Goal: Information Seeking & Learning: Learn about a topic

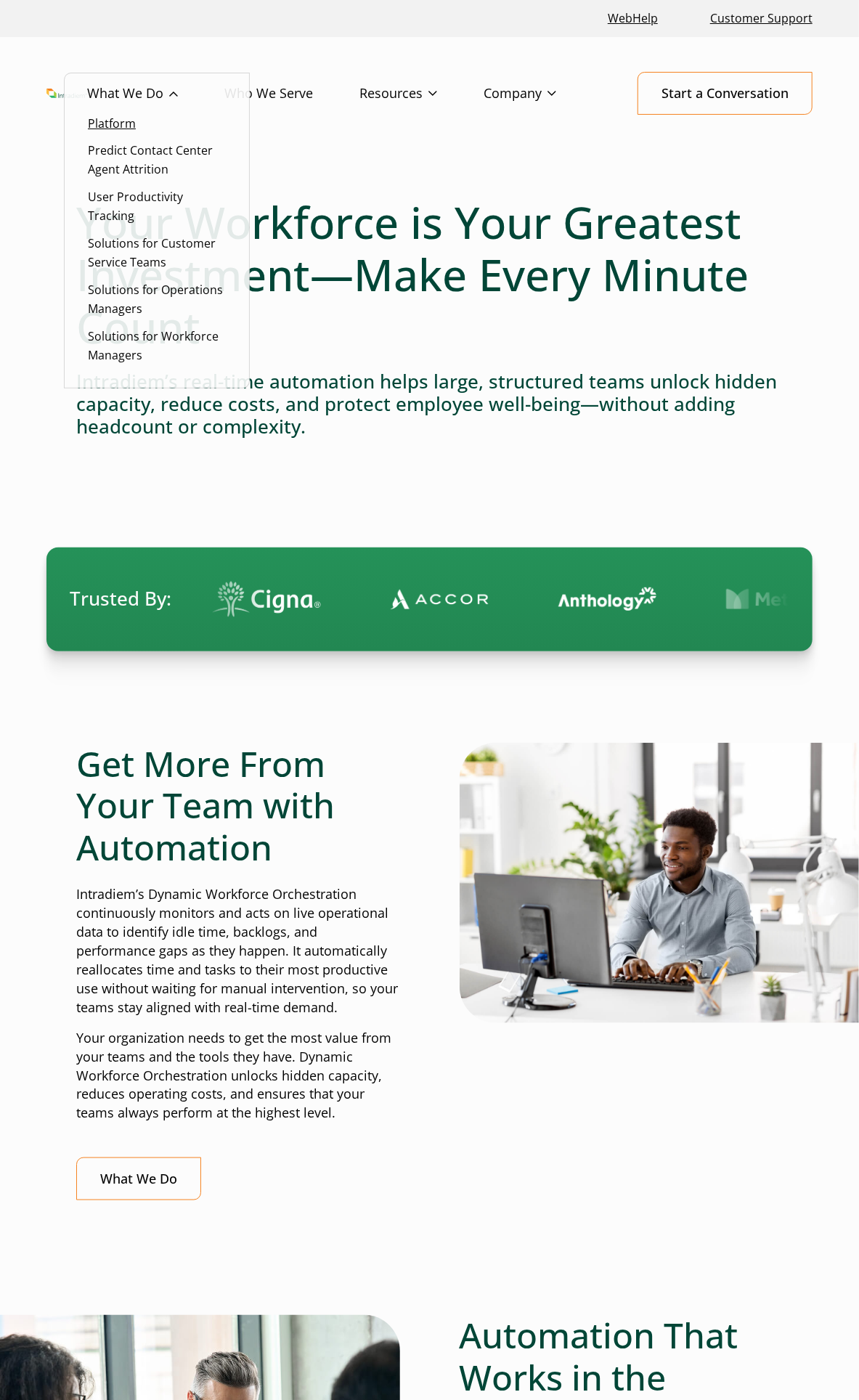
click at [110, 126] on link "Platform" at bounding box center [112, 123] width 48 height 16
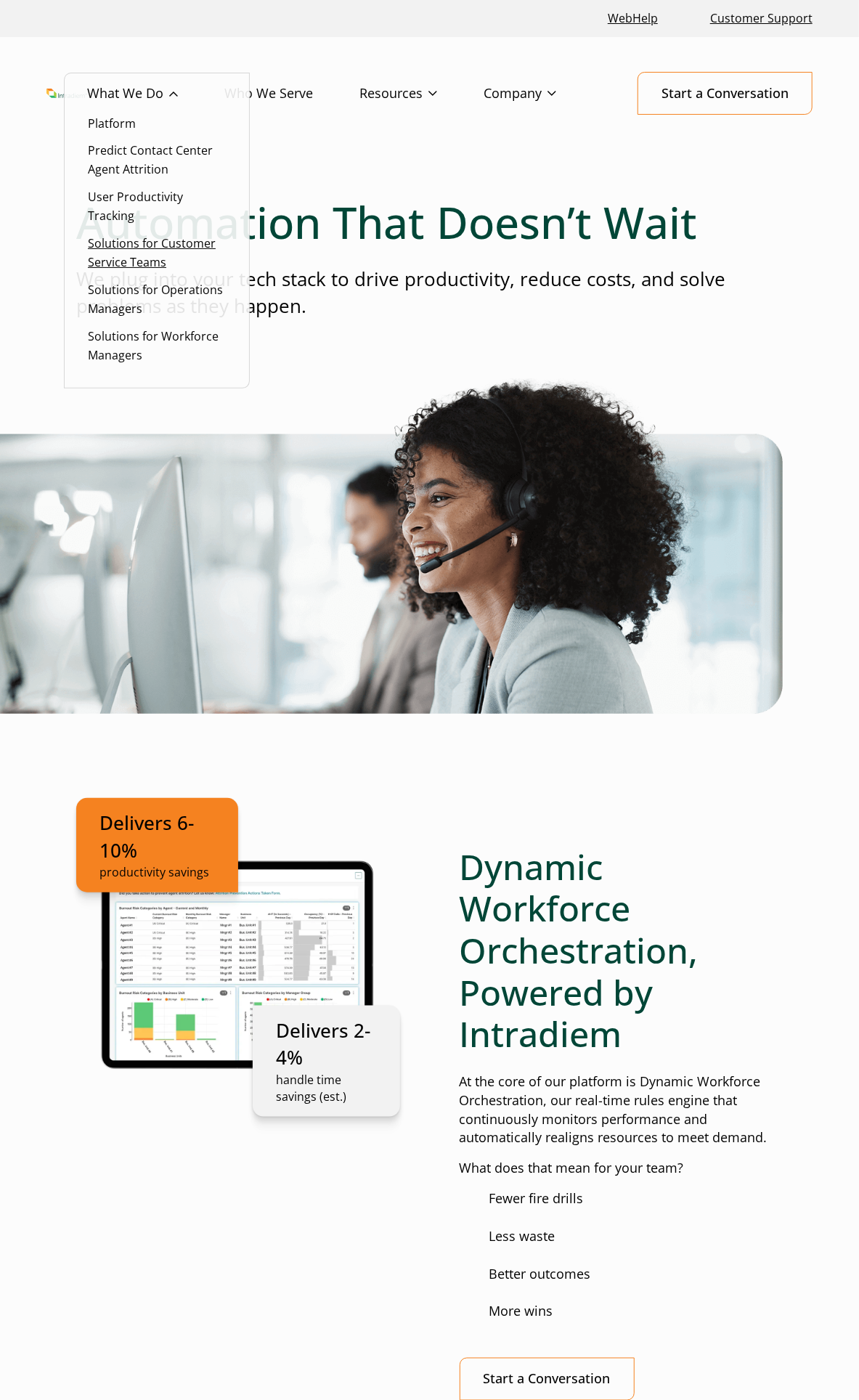
click at [148, 249] on link "Solutions for Customer Service Teams" at bounding box center [151, 252] width 128 height 34
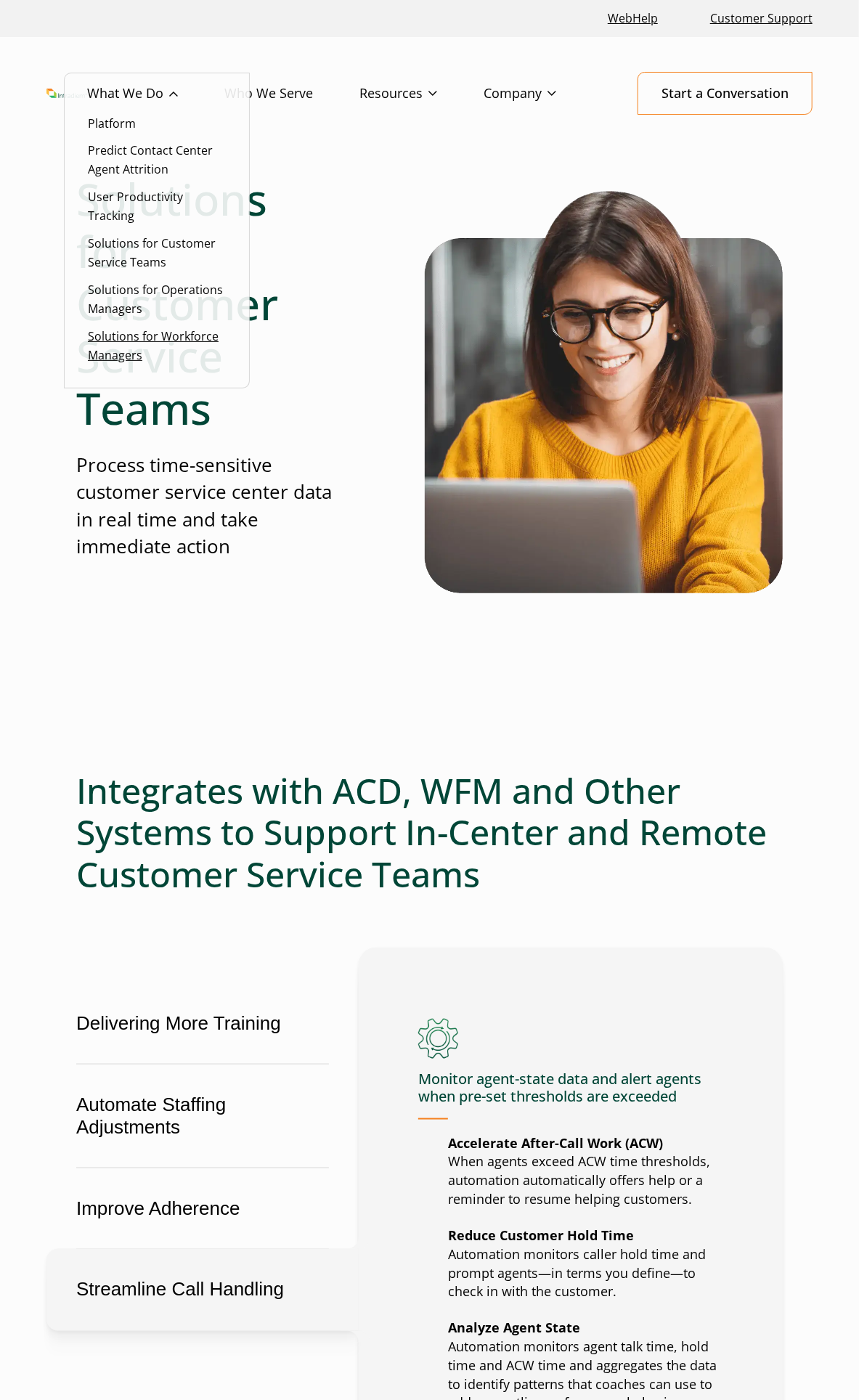
click at [155, 338] on link "Solutions for Workforce Managers" at bounding box center [153, 345] width 131 height 34
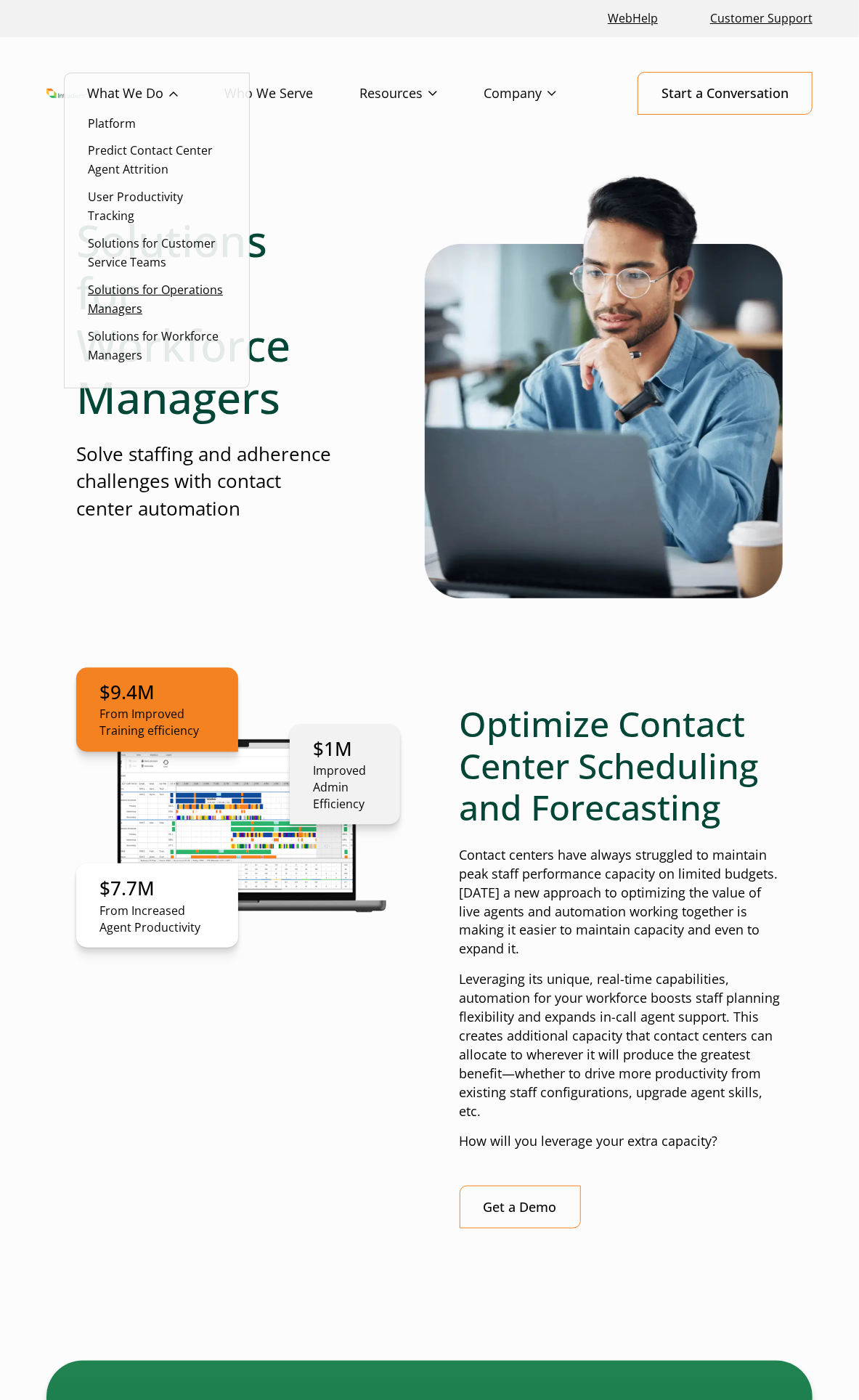
click at [121, 305] on link "Solutions for Operations Managers" at bounding box center [155, 299] width 135 height 34
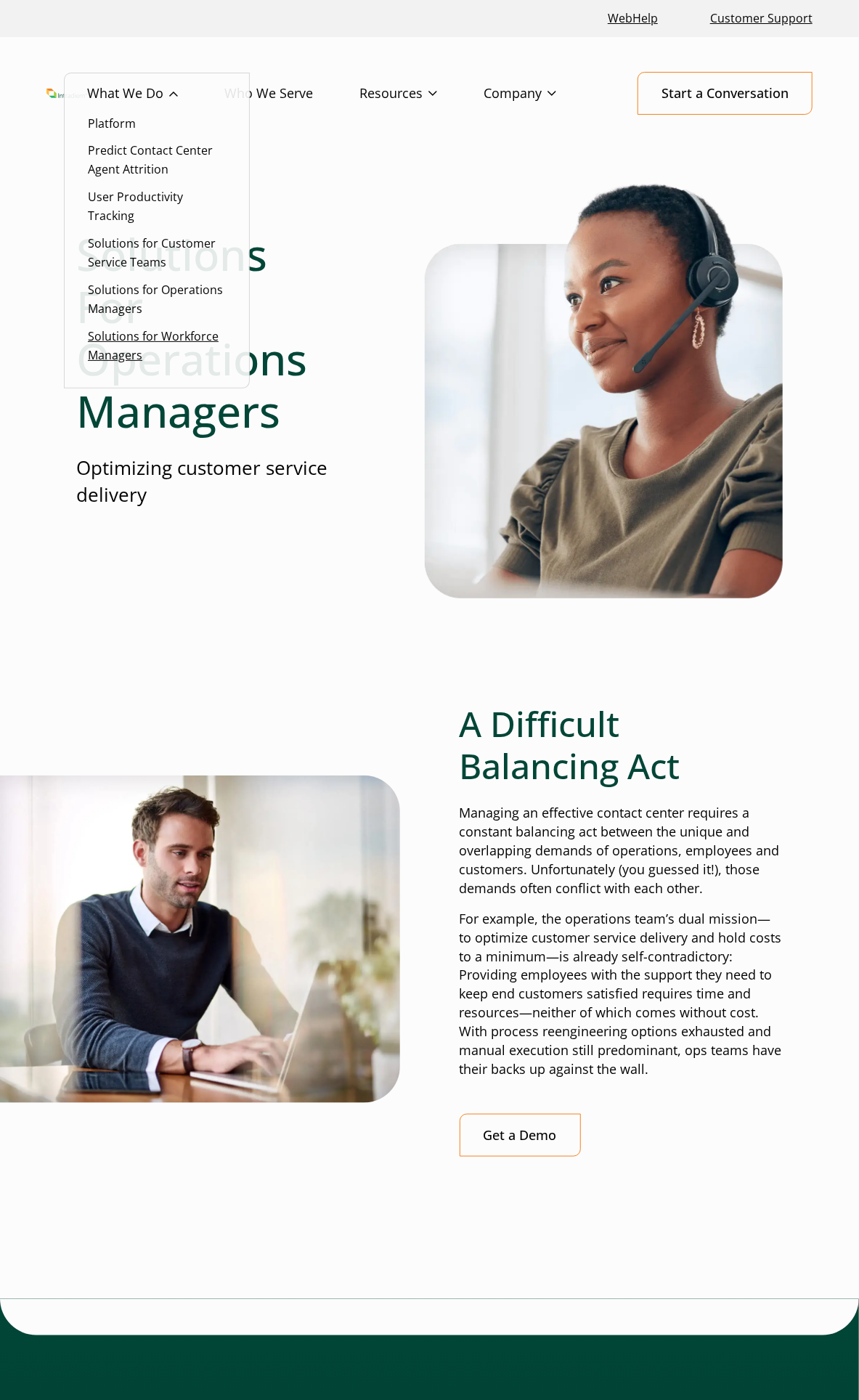
click at [154, 336] on link "Solutions for Workforce Managers" at bounding box center [153, 345] width 131 height 34
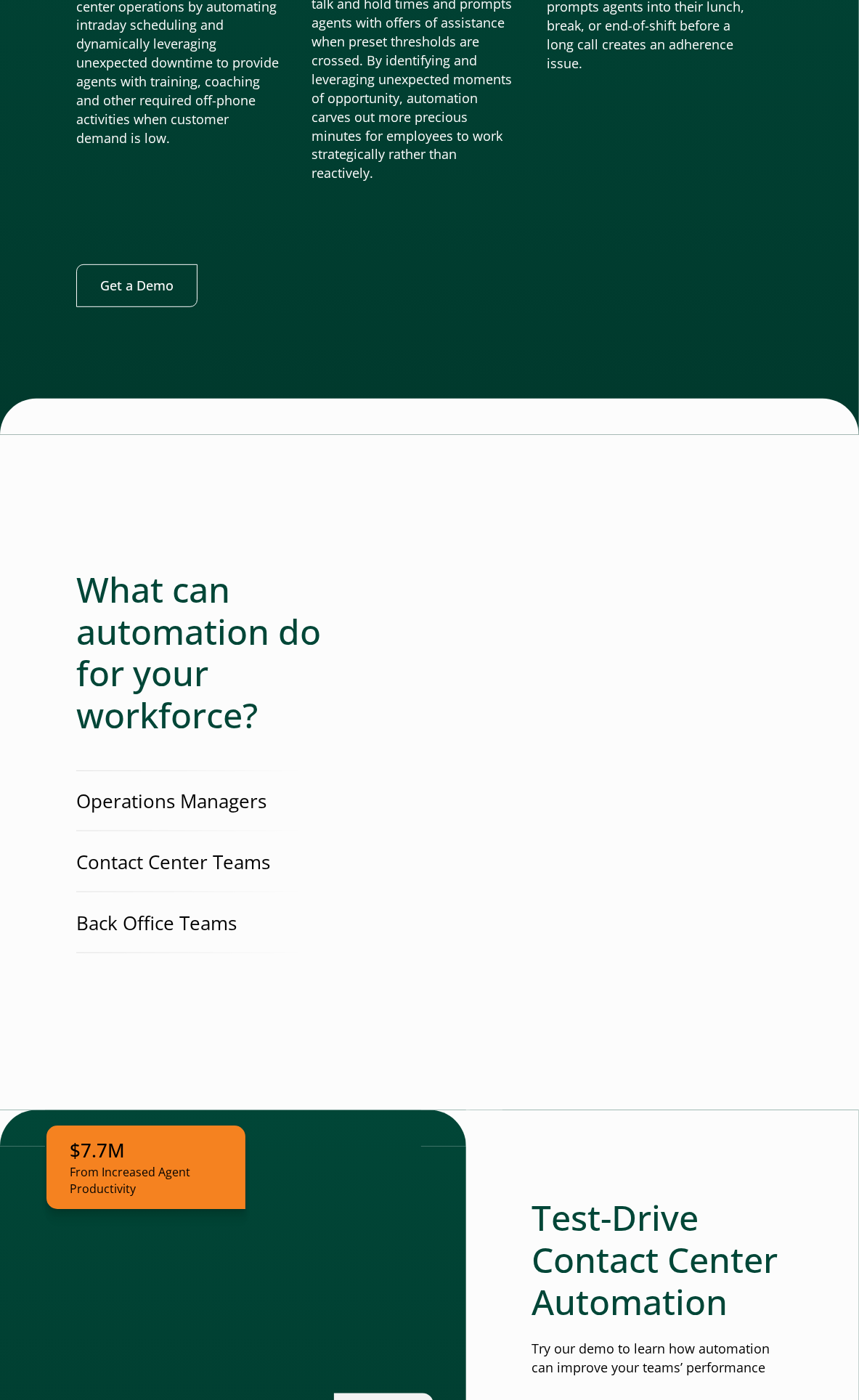
scroll to position [2743, 0]
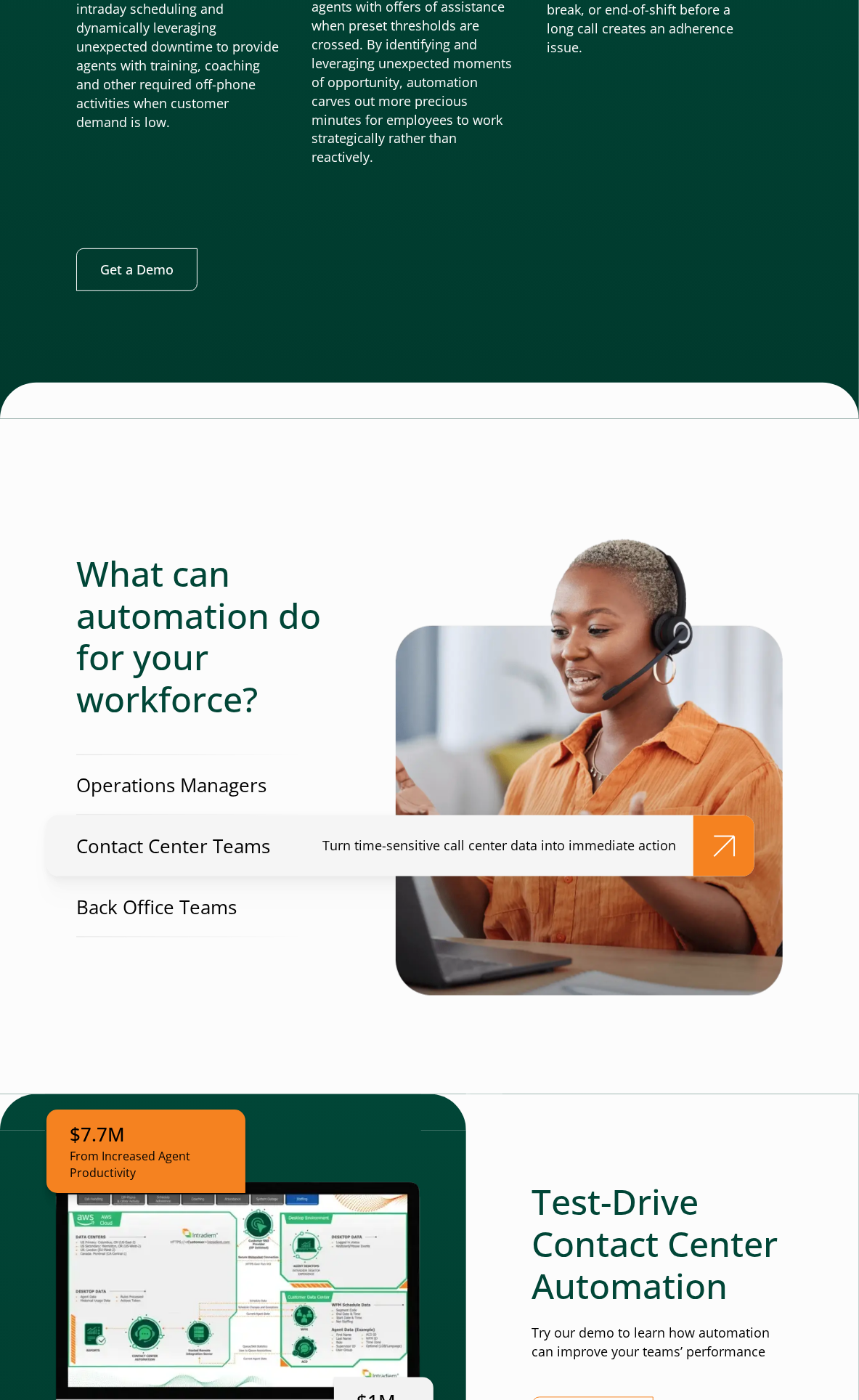
click at [211, 833] on p "Contact Center Teams" at bounding box center [173, 847] width 194 height 27
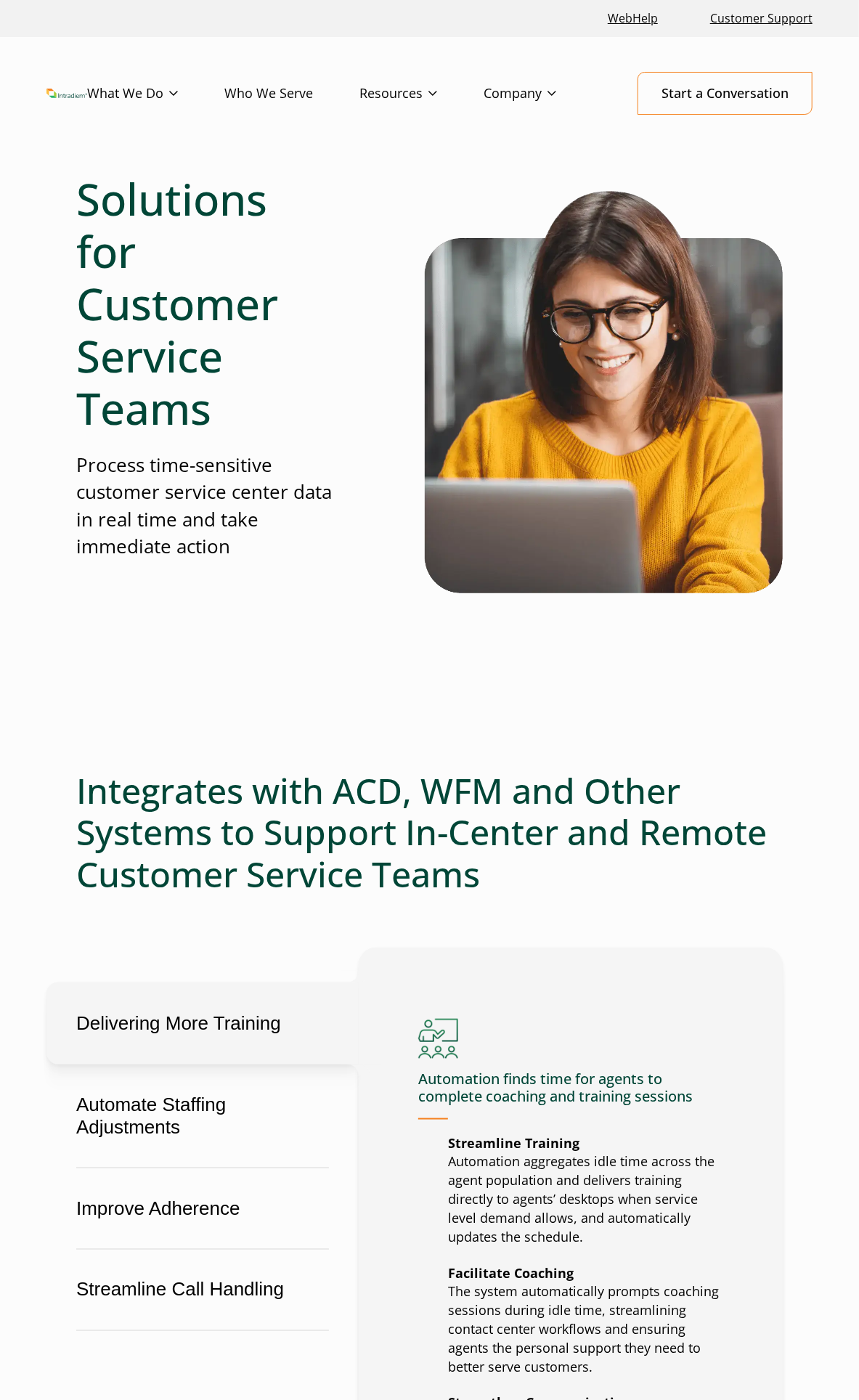
click at [115, 793] on h2 "Integrates with ACD, WFM and Other Systems to Support In-Center and Remote Cust…" at bounding box center [429, 832] width 707 height 126
click at [123, 793] on h2 "Integrates with ACD, WFM and Other Systems to Support In-Center and Remote Cust…" at bounding box center [429, 832] width 707 height 126
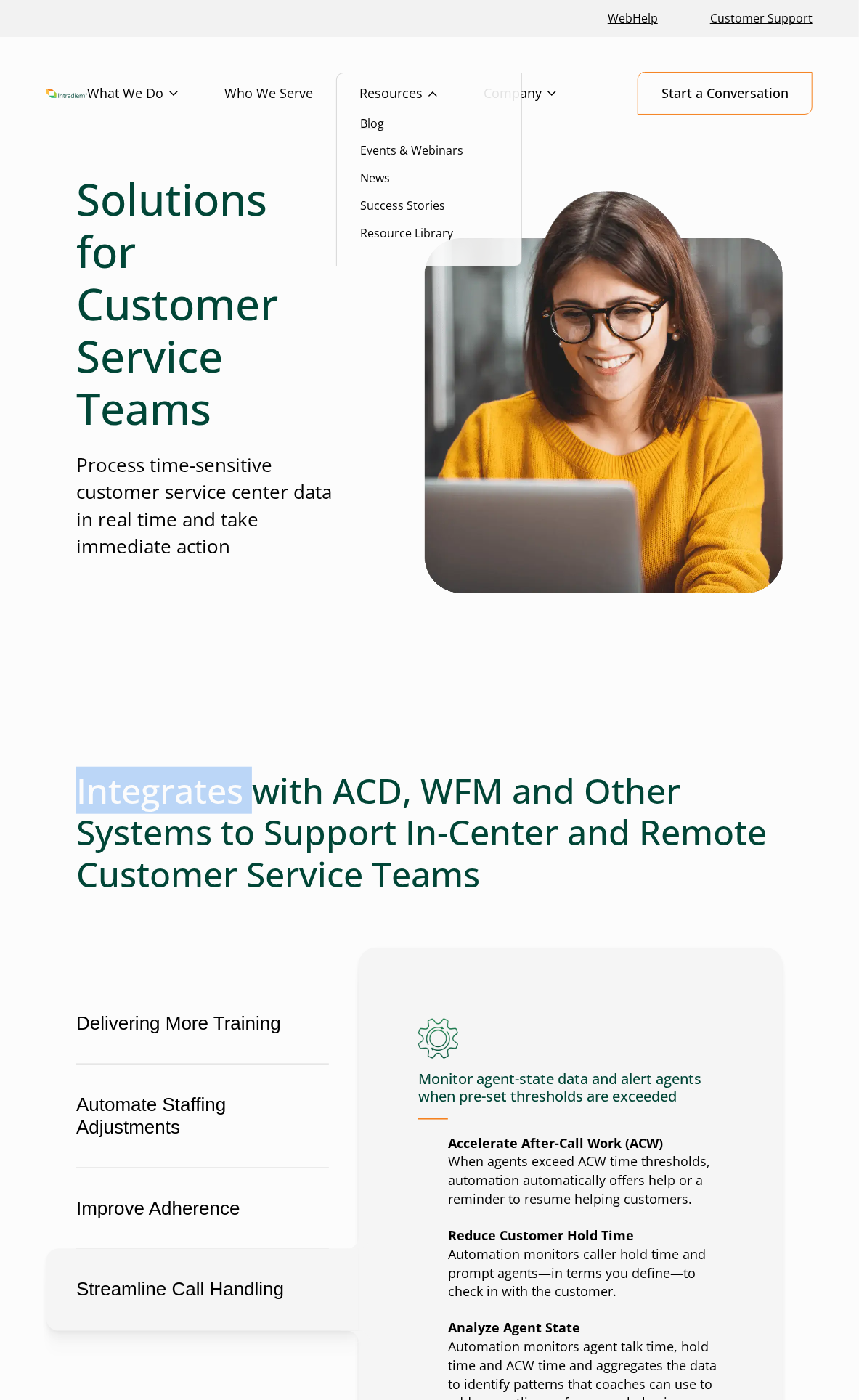
click at [376, 123] on link "Blog" at bounding box center [372, 123] width 24 height 16
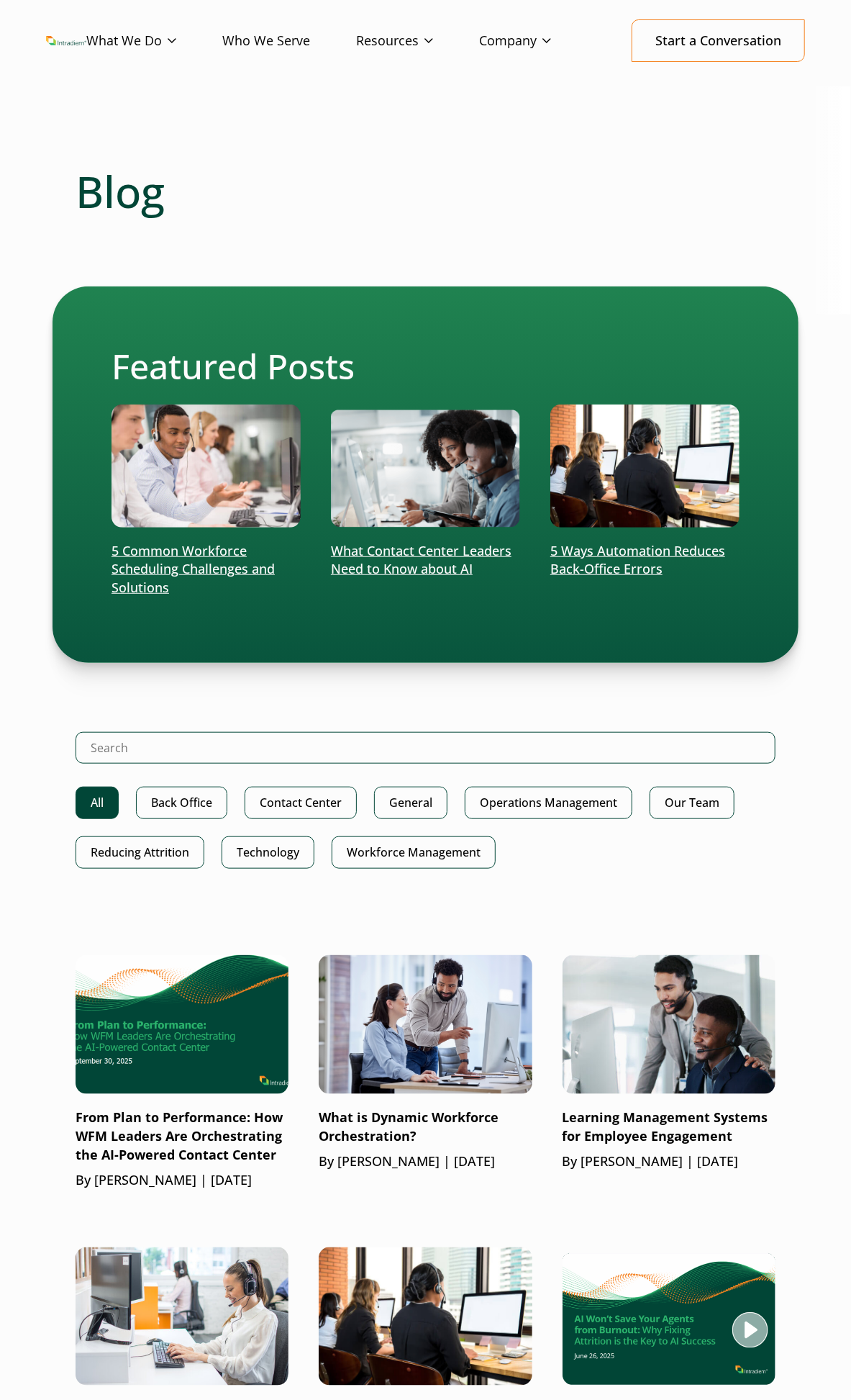
scroll to position [80, 0]
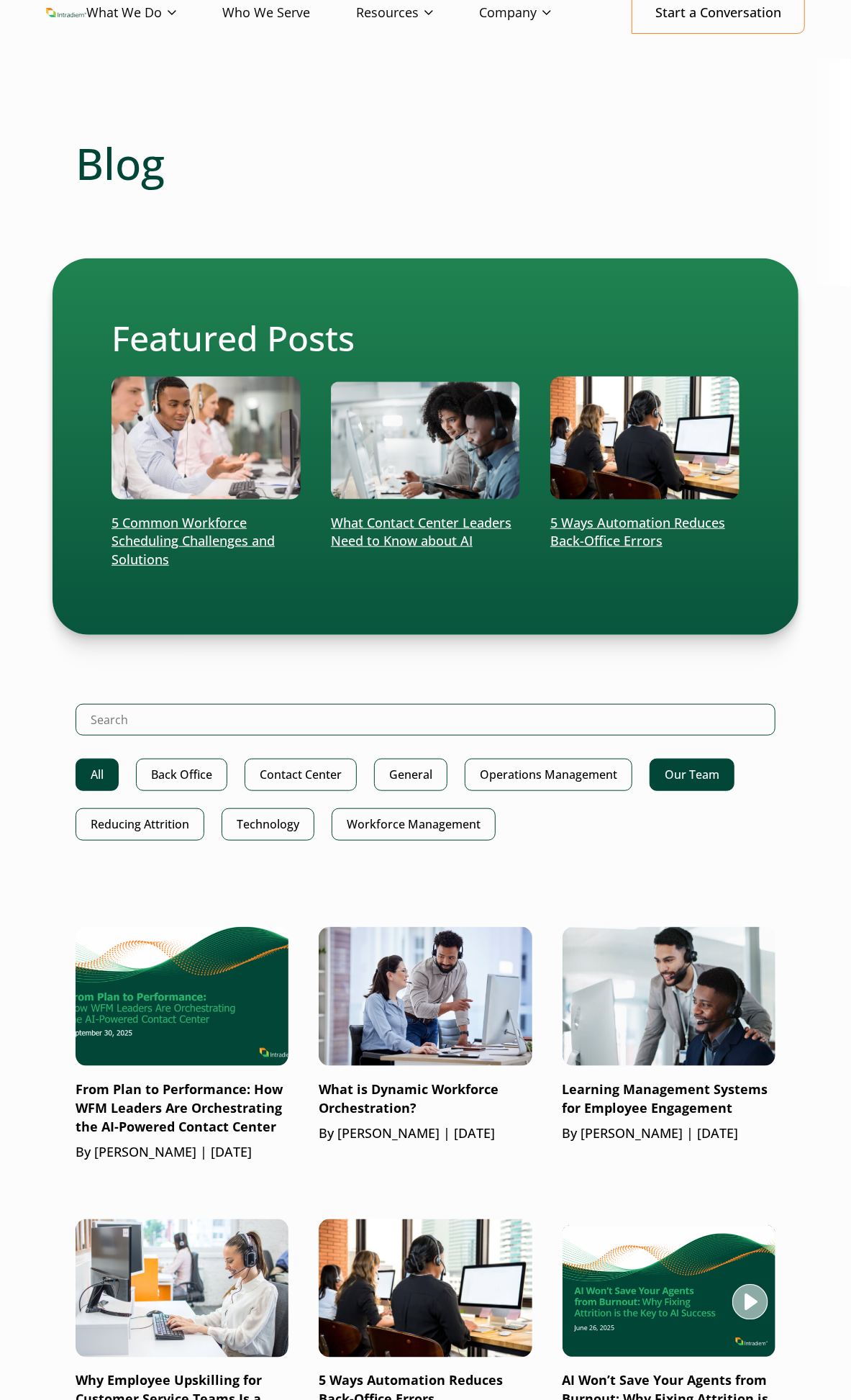
click at [710, 771] on link "Our Team" at bounding box center [692, 775] width 85 height 32
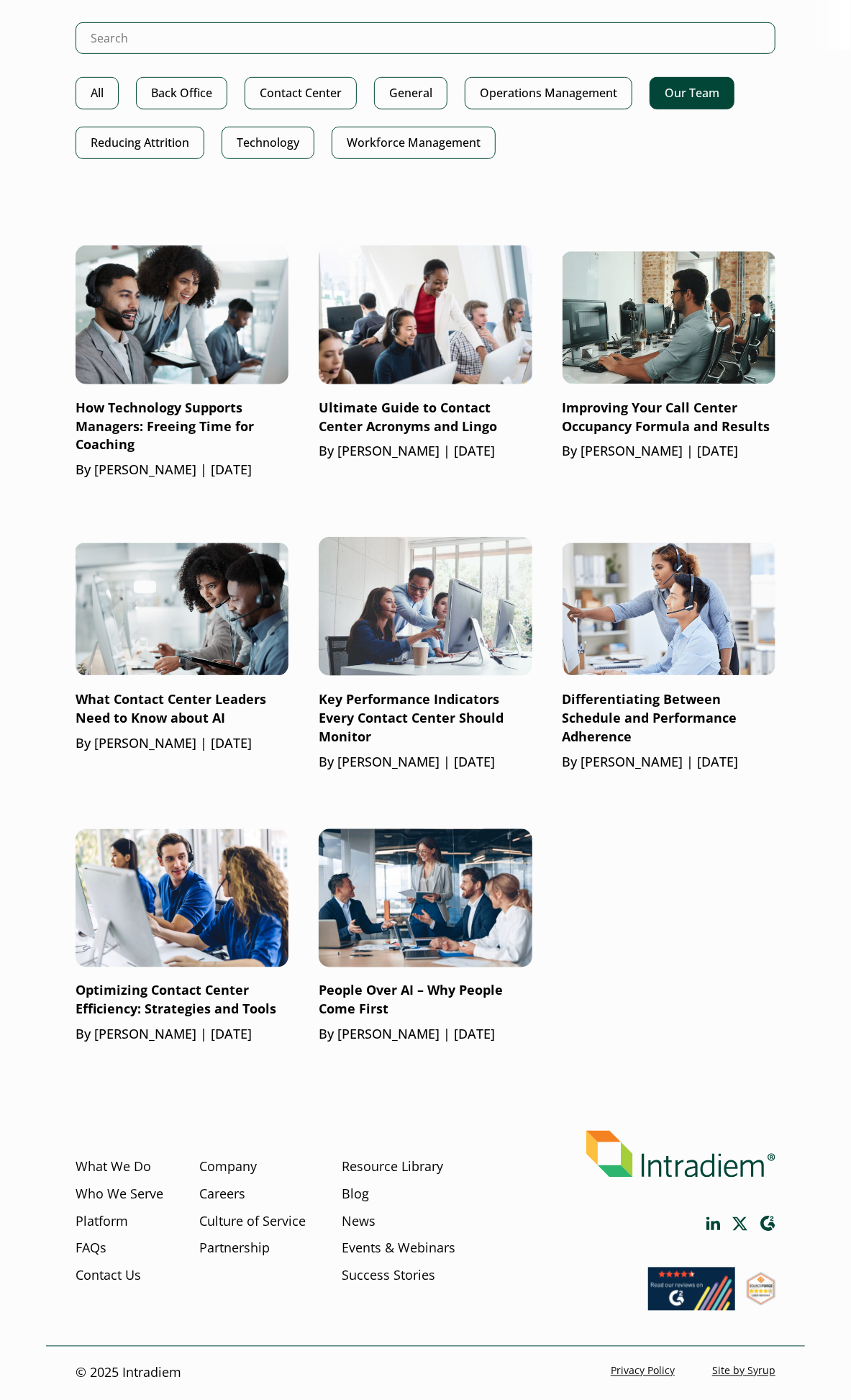
scroll to position [353, 0]
click at [393, 1025] on p "By John Englund | July 26, 2024" at bounding box center [425, 1034] width 213 height 19
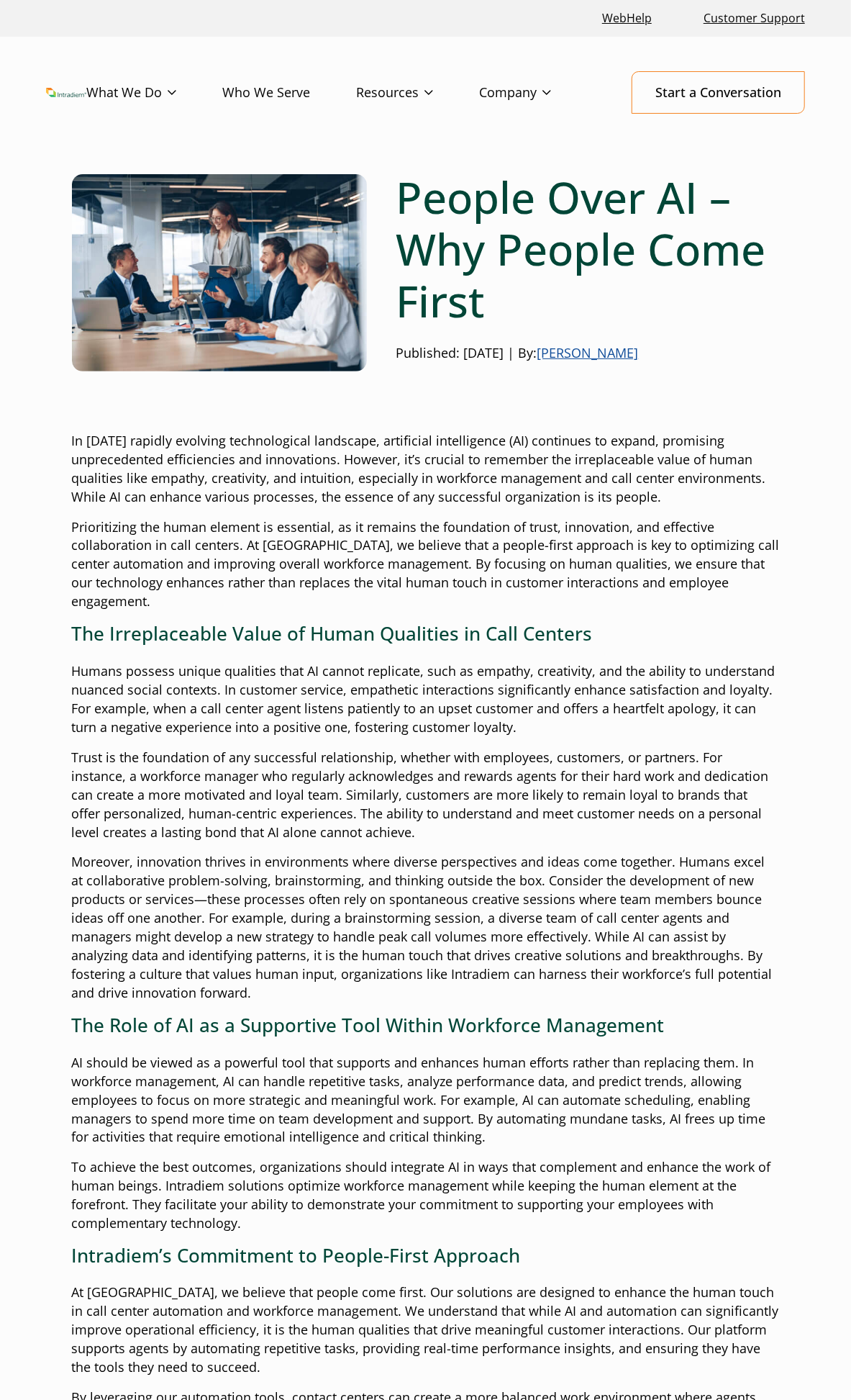
click at [613, 350] on link "John Englund" at bounding box center [588, 352] width 102 height 17
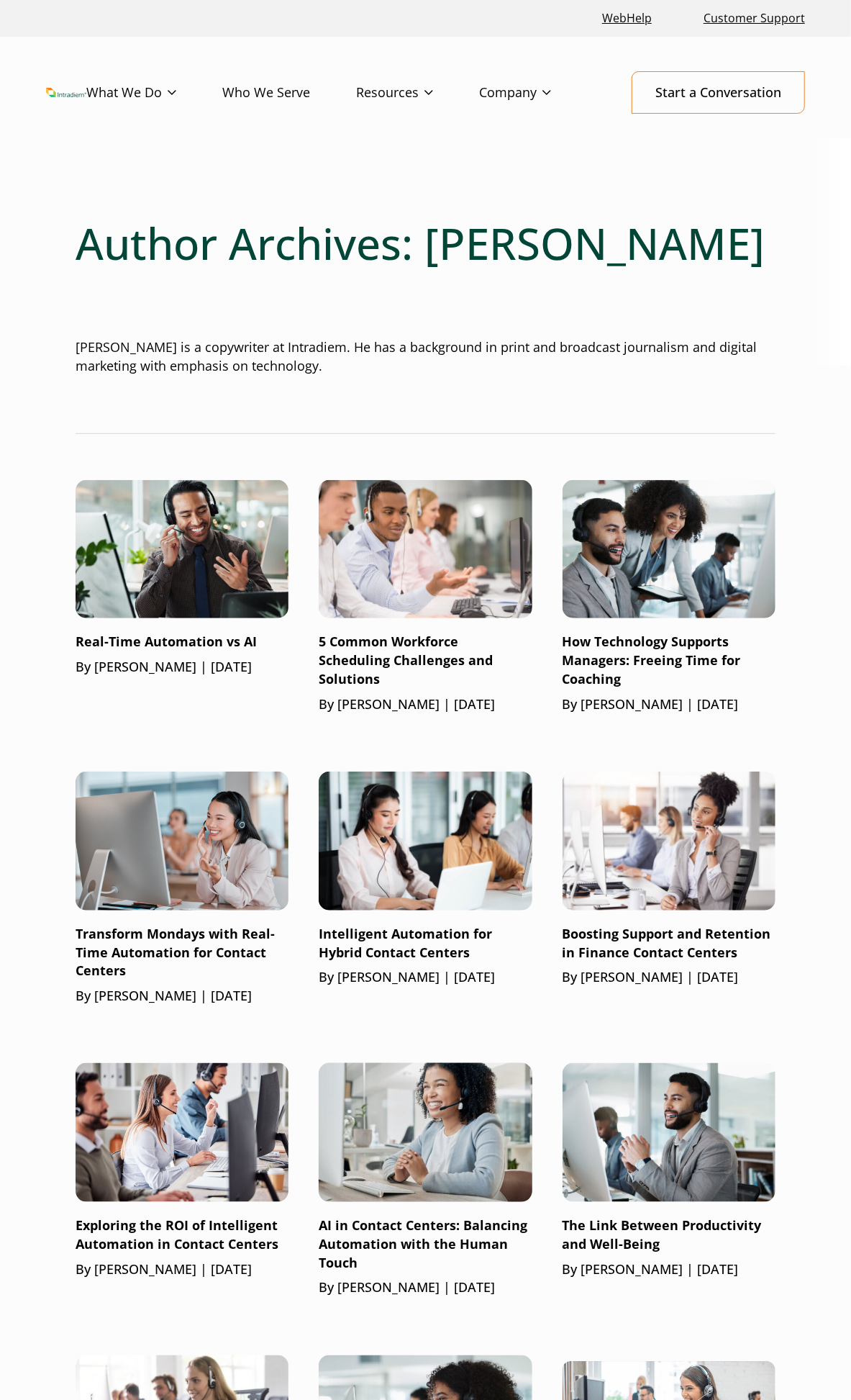
click at [414, 1277] on div "AI in Contact Centers: Balancing Automation with the Human Touch By [PERSON_NAM…" at bounding box center [425, 1256] width 213 height 81
